Goal: Task Accomplishment & Management: Complete application form

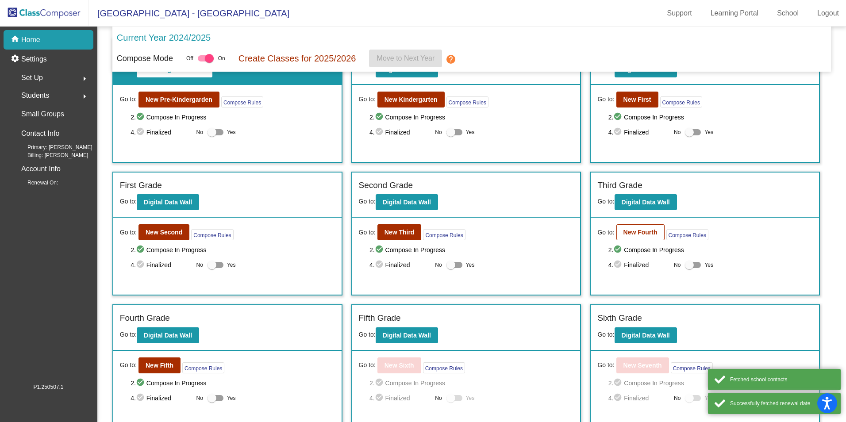
scroll to position [88, 0]
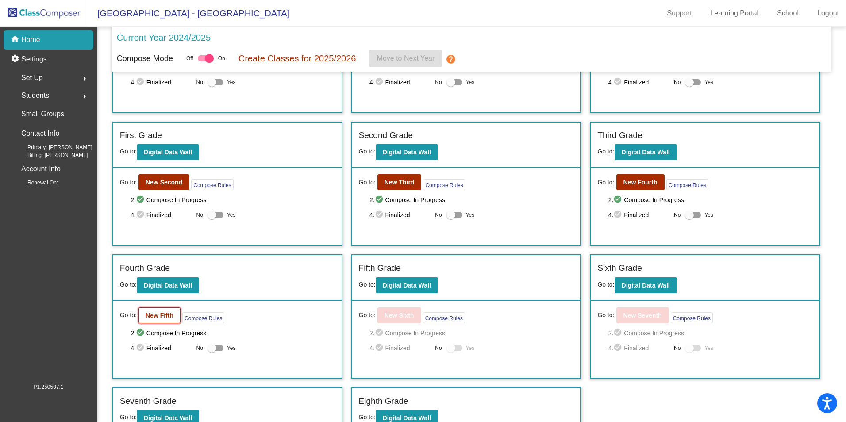
click at [156, 314] on b "New Fifth" at bounding box center [159, 315] width 28 height 7
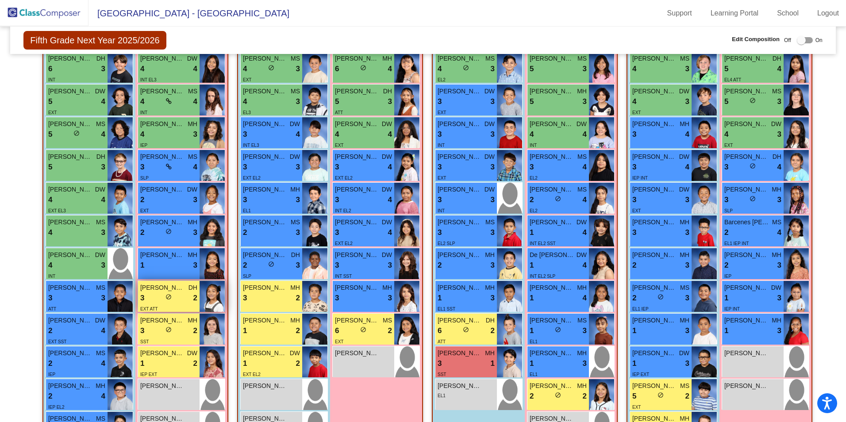
scroll to position [370, 0]
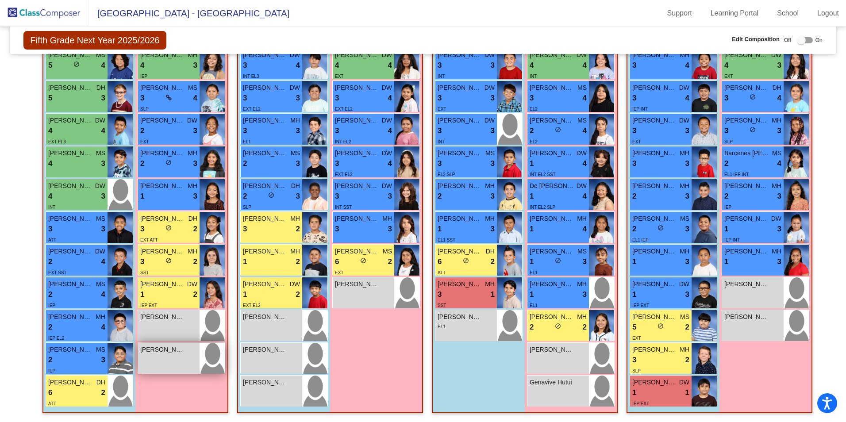
click at [181, 355] on div "[PERSON_NAME] lock do_not_disturb_alt" at bounding box center [168, 358] width 61 height 31
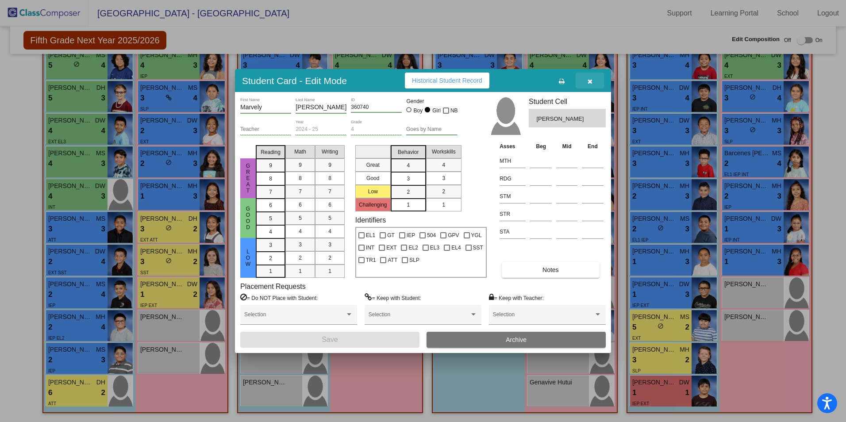
click at [593, 84] on button "button" at bounding box center [589, 81] width 28 height 16
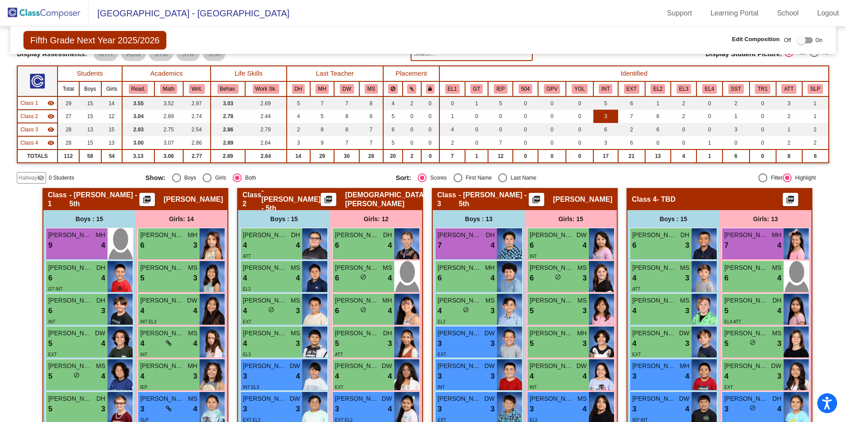
scroll to position [0, 0]
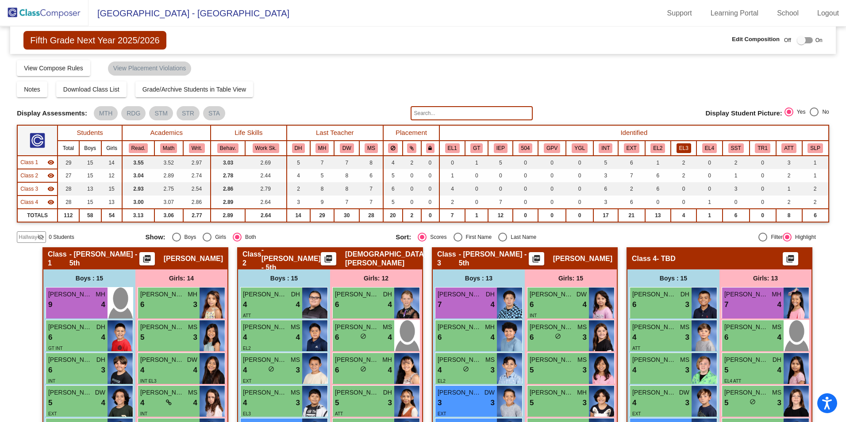
click at [678, 144] on button "EL3" at bounding box center [683, 148] width 15 height 10
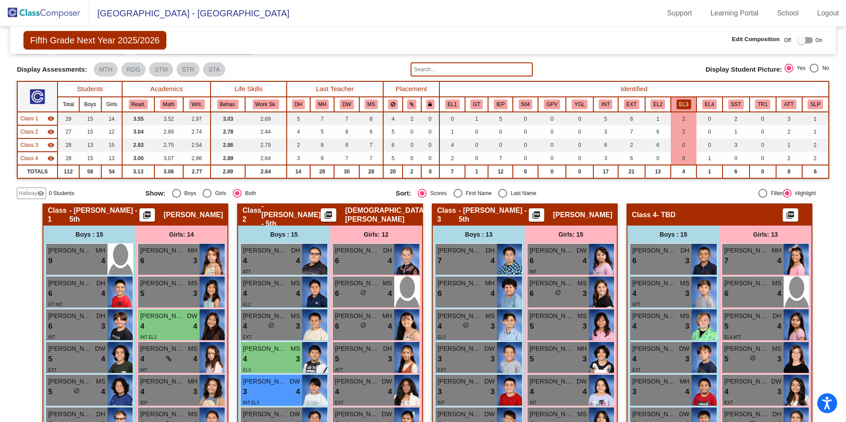
scroll to position [44, 0]
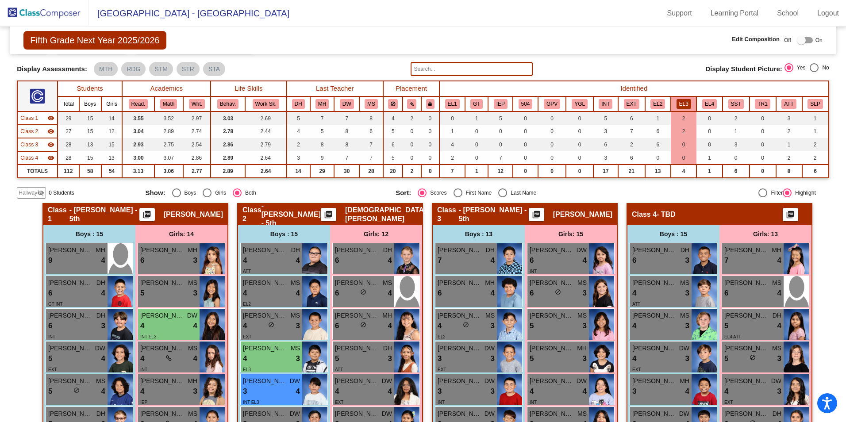
click at [28, 192] on span "Hallway" at bounding box center [28, 193] width 19 height 8
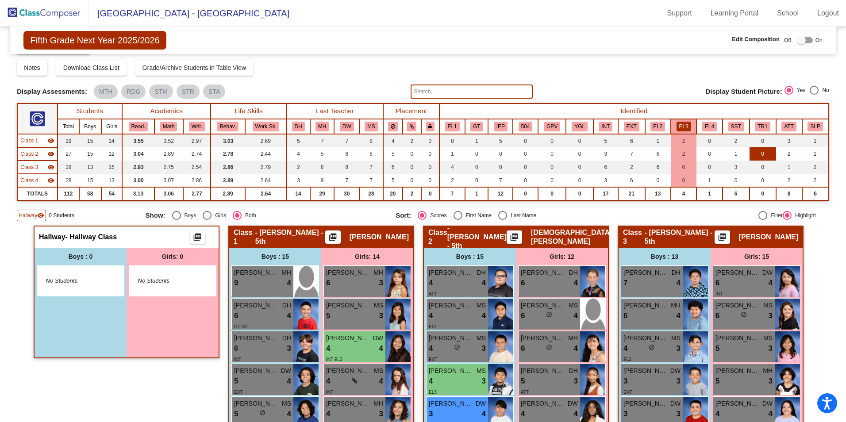
scroll to position [0, 0]
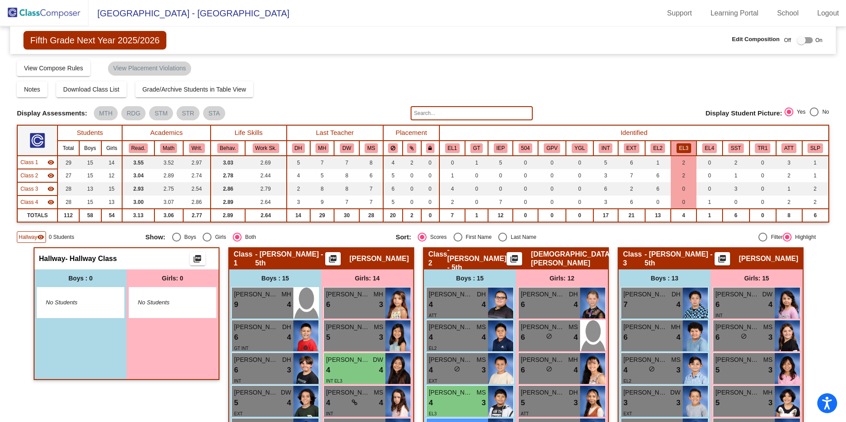
click at [807, 42] on div at bounding box center [804, 40] width 16 height 6
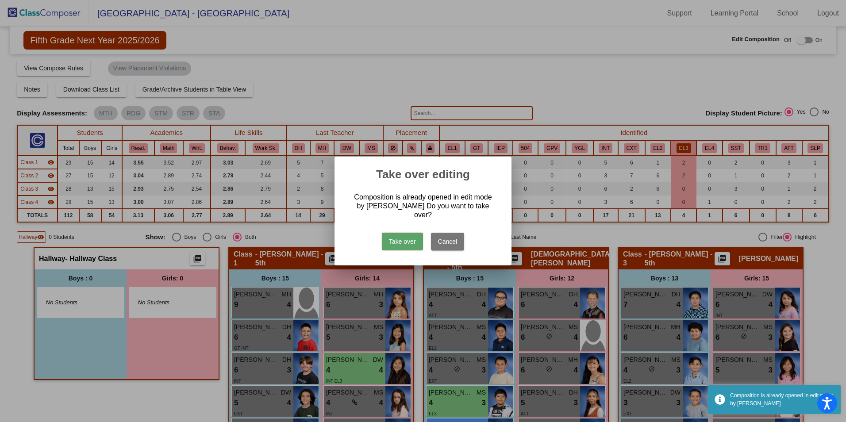
click at [394, 234] on button "Take over" at bounding box center [402, 242] width 41 height 18
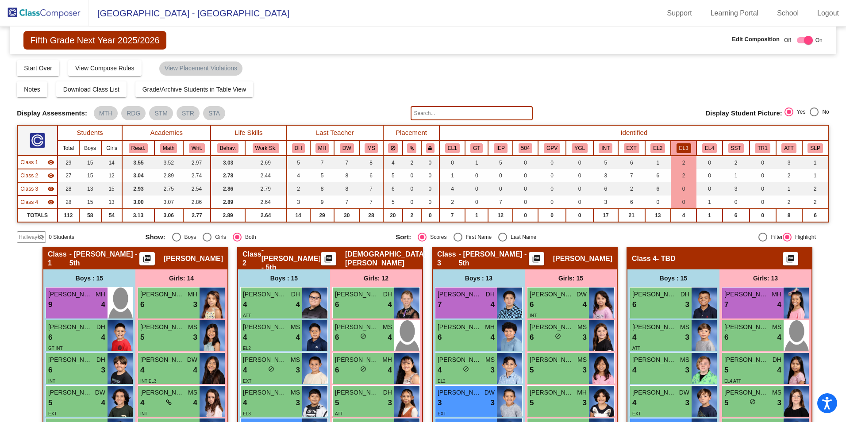
click at [23, 240] on span "Hallway" at bounding box center [28, 237] width 19 height 8
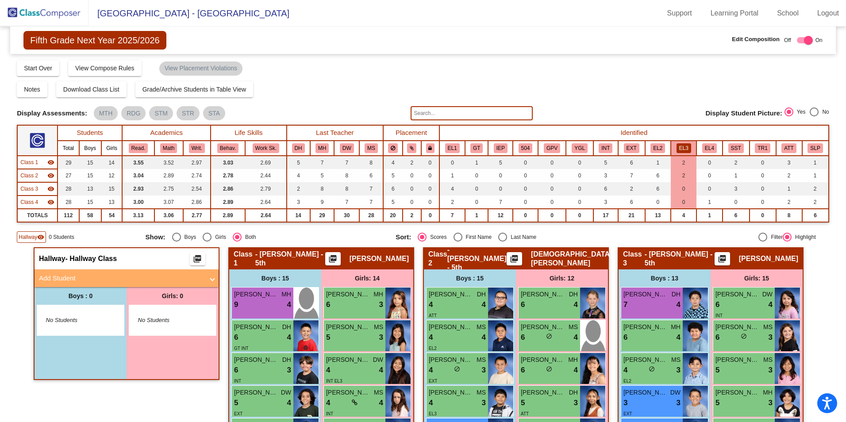
click at [60, 279] on mat-panel-title "Add Student" at bounding box center [121, 278] width 165 height 10
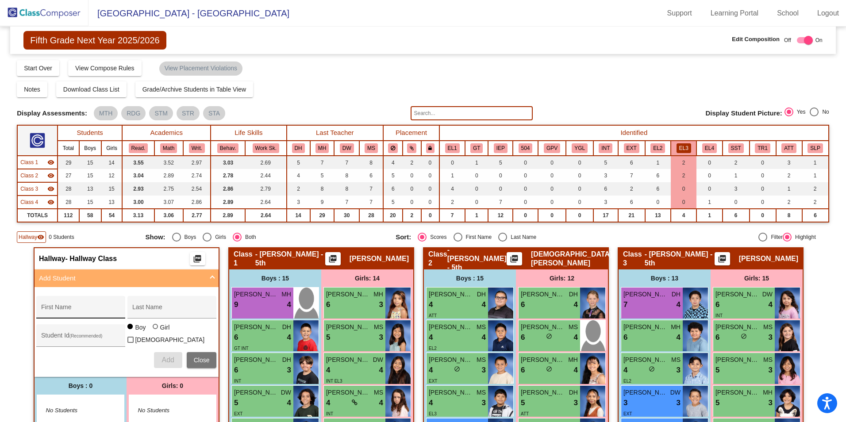
click at [82, 315] on div "First Name" at bounding box center [81, 310] width 80 height 18
type input "[DEMOGRAPHIC_DATA]"
type input "[PERSON_NAME]"
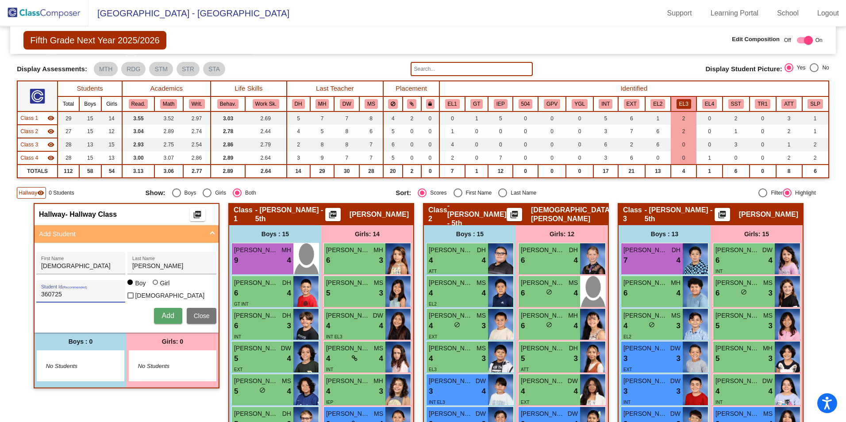
type input "360725"
click at [170, 314] on span "Add" at bounding box center [167, 316] width 12 height 8
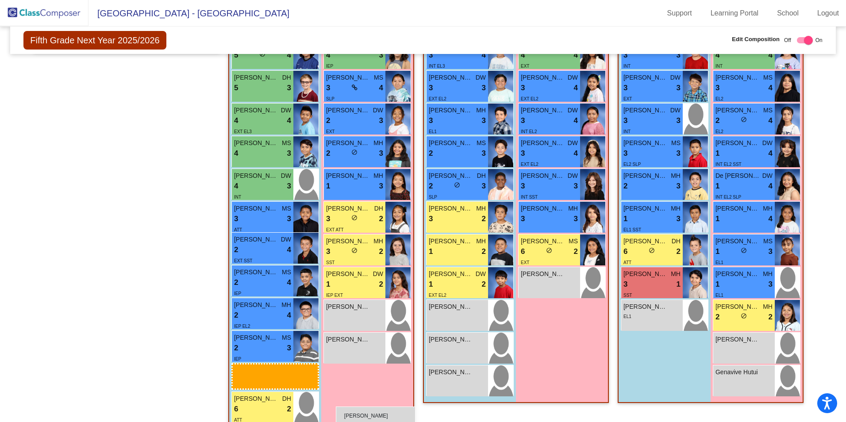
scroll to position [389, 0]
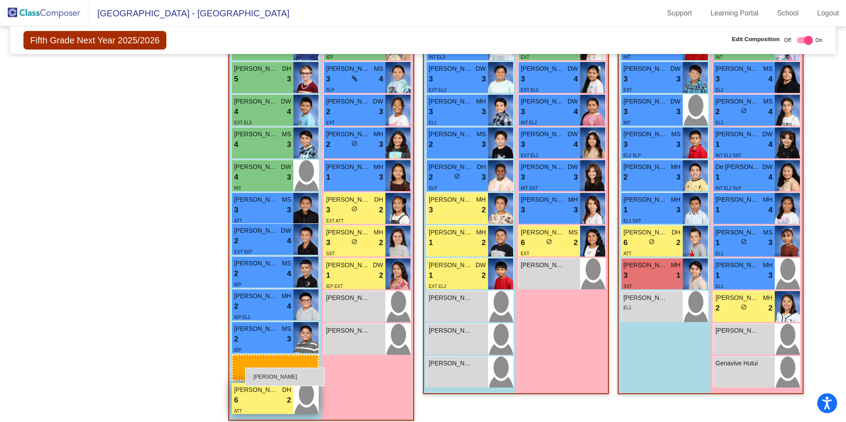
drag, startPoint x: 81, startPoint y: 62, endPoint x: 238, endPoint y: 367, distance: 342.6
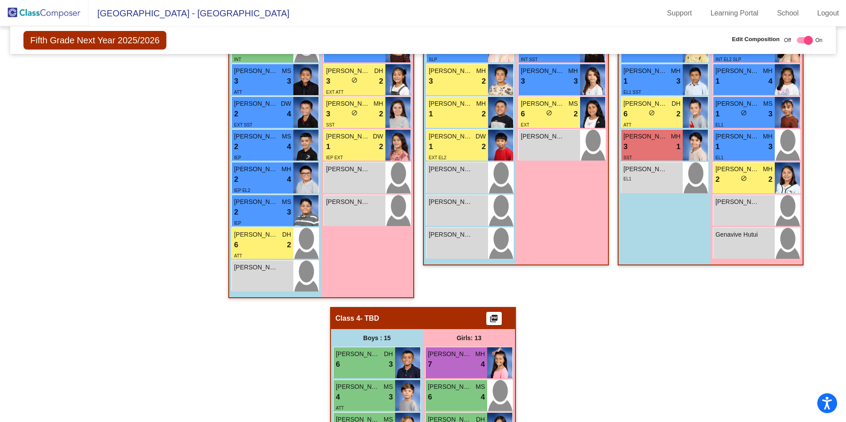
scroll to position [522, 0]
